Goal: Navigation & Orientation: Go to known website

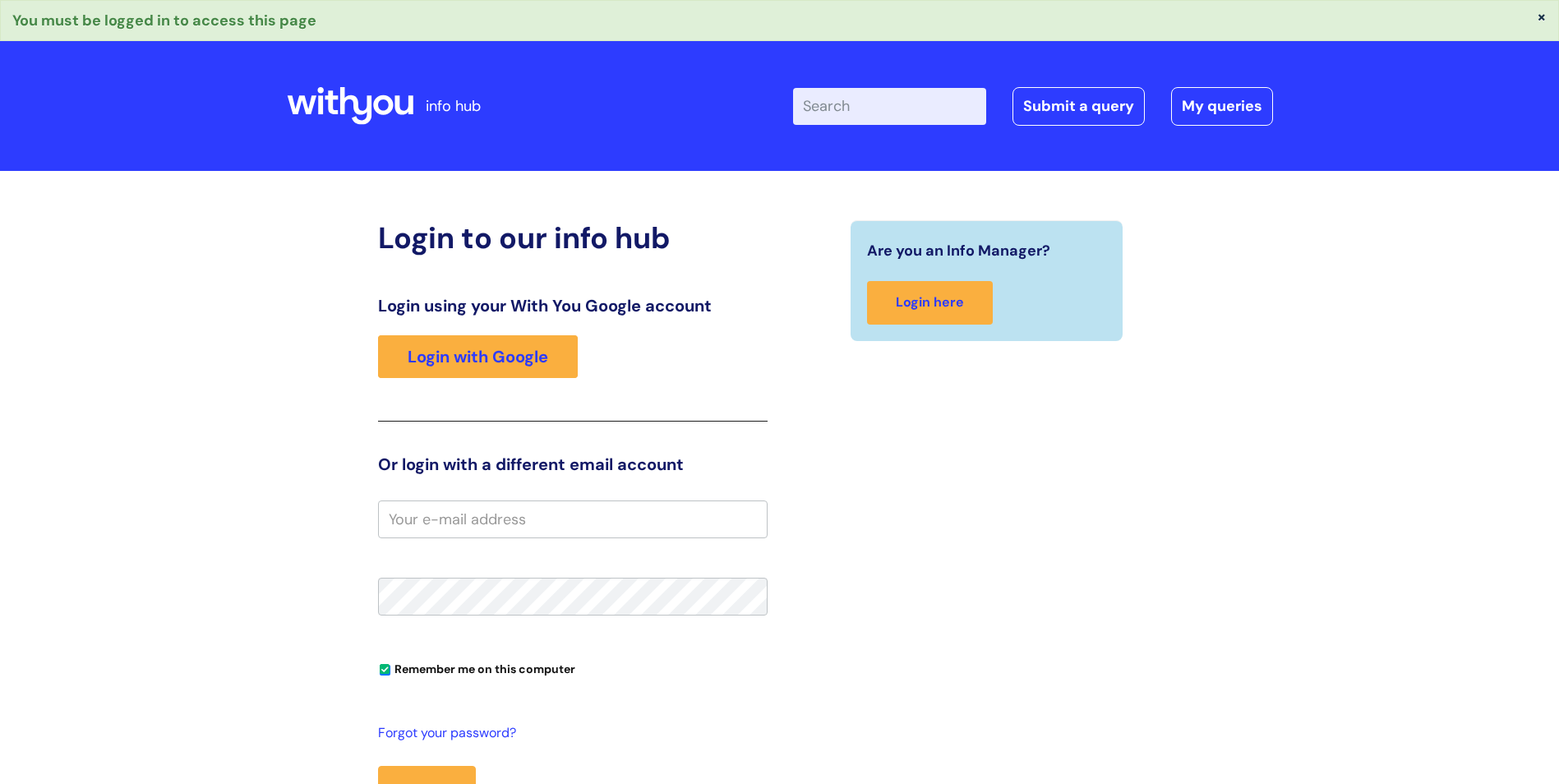
click at [647, 510] on input "email" at bounding box center [573, 519] width 389 height 38
type input "[PERSON_NAME][EMAIL_ADDRESS][PERSON_NAME][DOMAIN_NAME]"
click at [436, 772] on button "Login" at bounding box center [427, 789] width 98 height 48
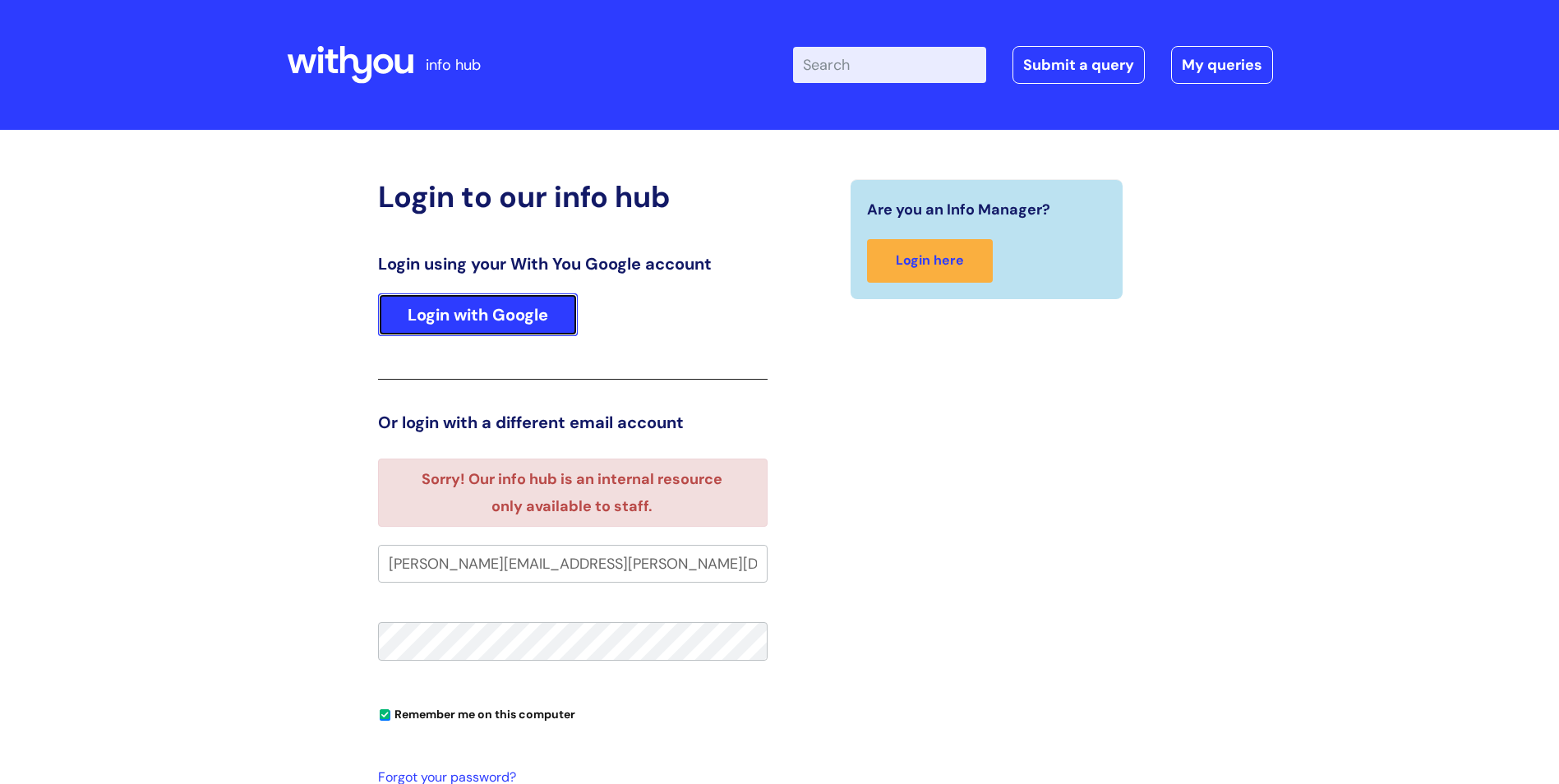
click at [503, 317] on link "Login with Google" at bounding box center [478, 315] width 200 height 43
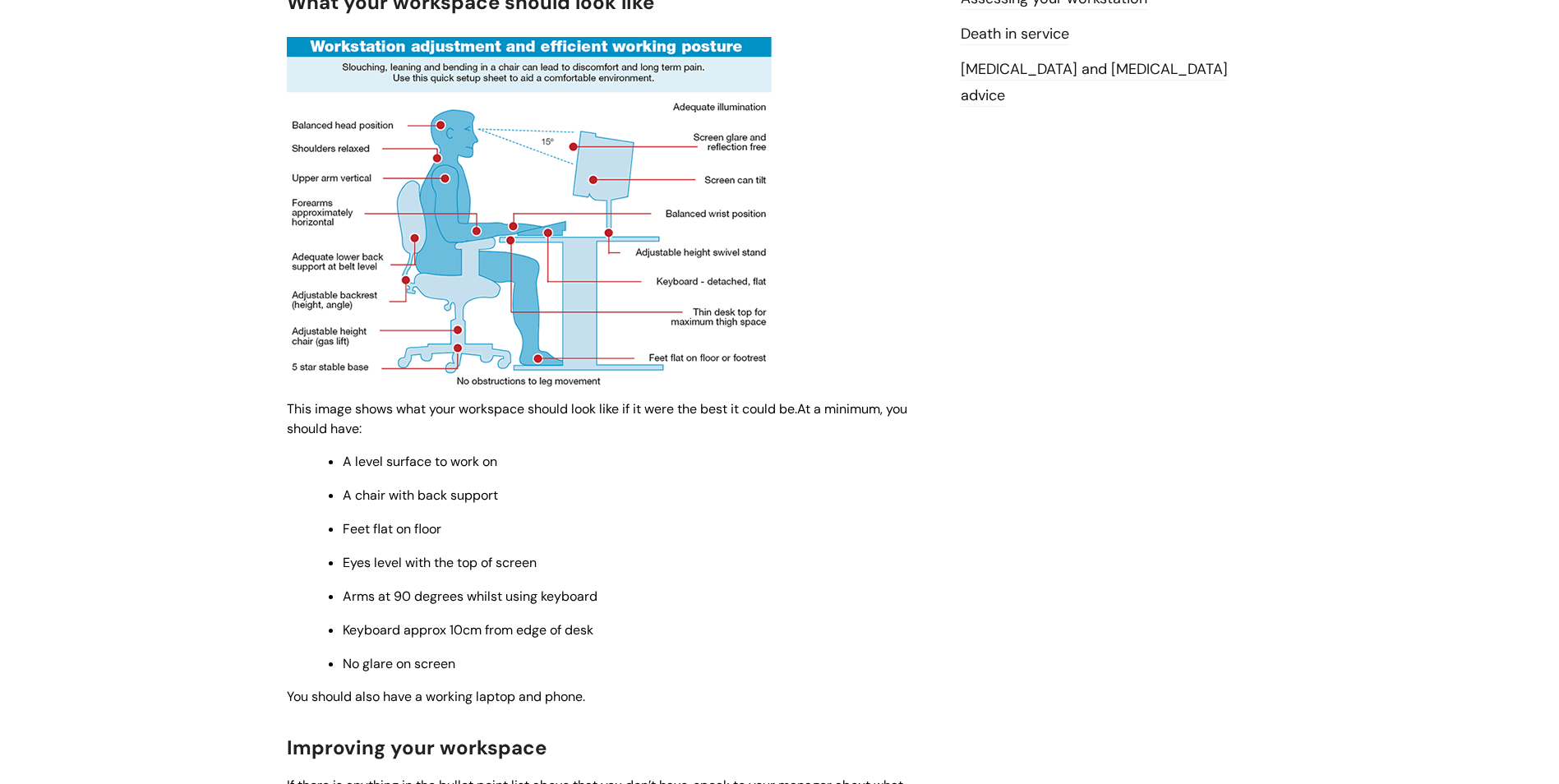
scroll to position [427, 0]
